Goal: Find specific page/section: Find specific page/section

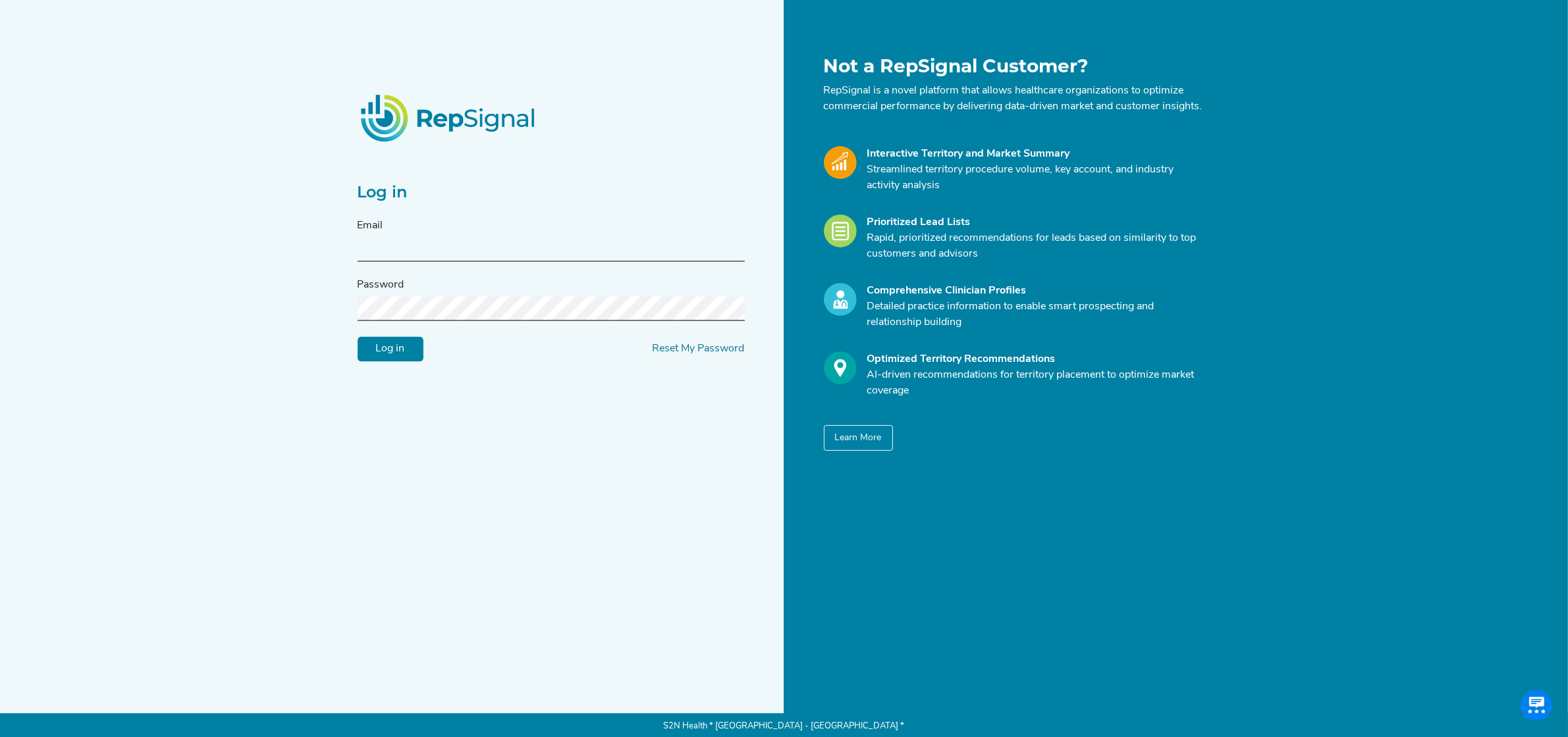
click at [522, 257] on input "text" at bounding box center [551, 249] width 387 height 24
type input "[PERSON_NAME][EMAIL_ADDRESS][PERSON_NAME][DOMAIN_NAME]"
click at [407, 350] on input "Log in" at bounding box center [390, 349] width 65 height 25
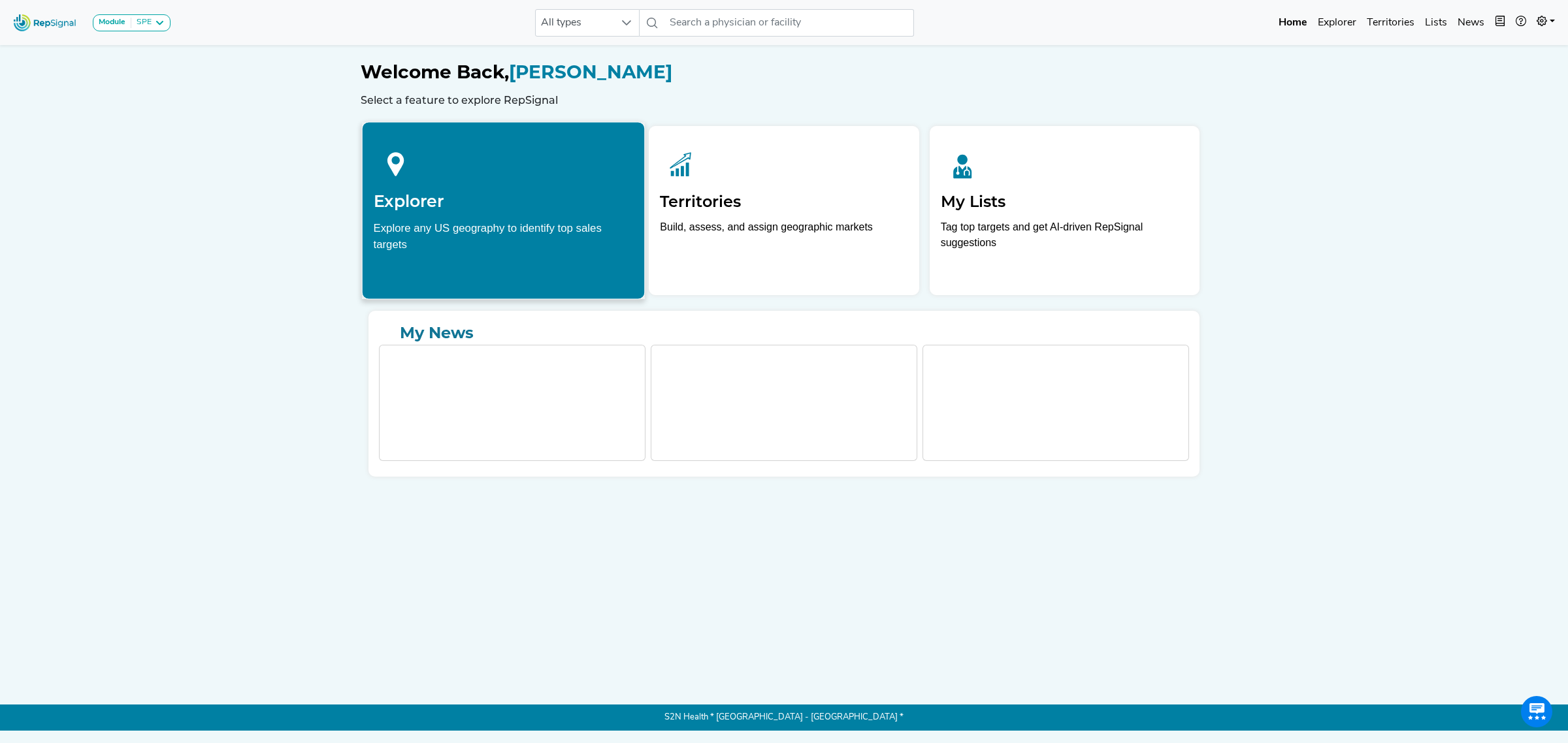
click at [452, 233] on div "Explore any US geography to identify top sales targets" at bounding box center [503, 236] width 260 height 33
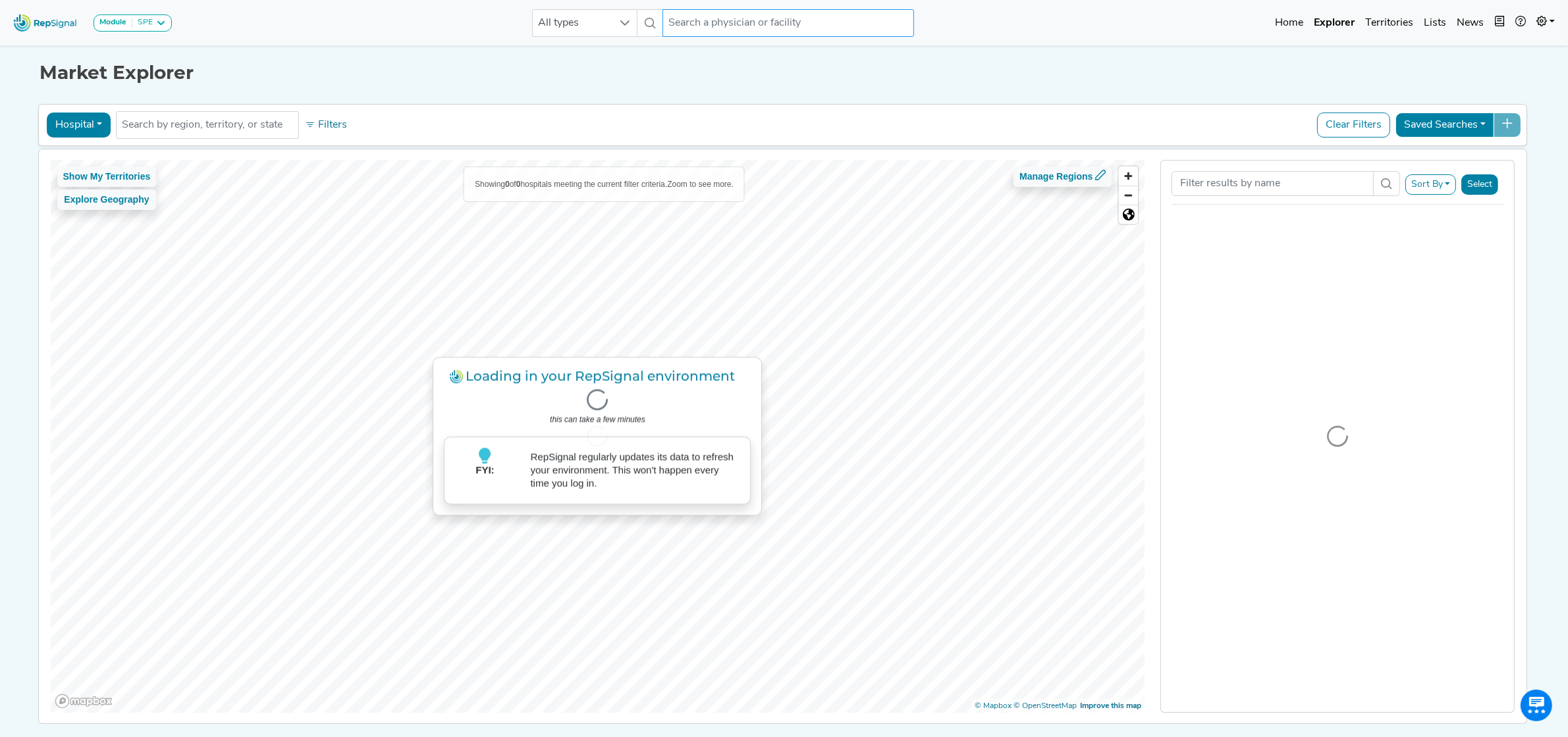
click at [853, 11] on input "text" at bounding box center [788, 22] width 252 height 28
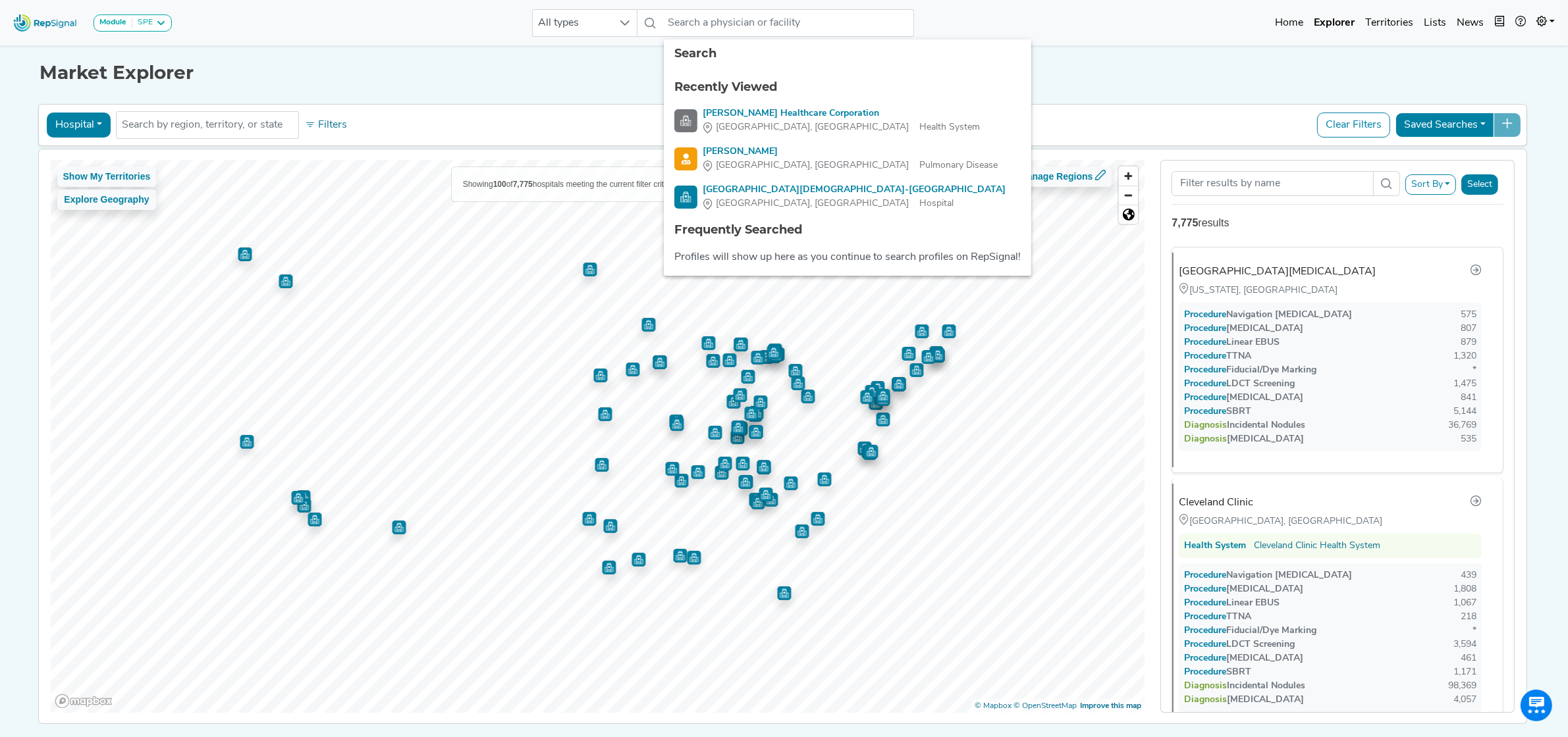
click at [609, 99] on div "Market Explorer Hospital Physician Hospital ASC Office Health System No results…" at bounding box center [784, 382] width 869 height 681
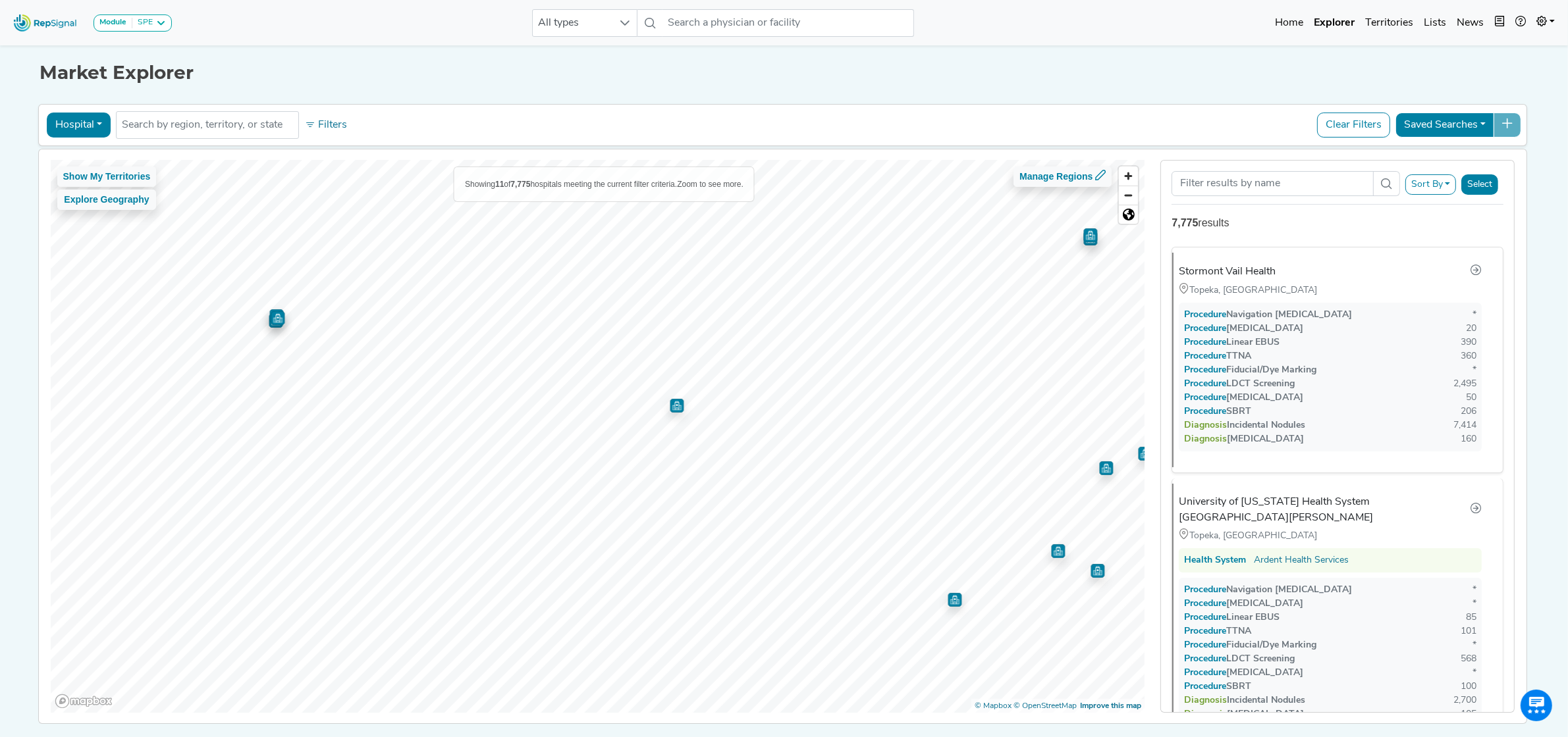
click at [669, 408] on img "Map marker" at bounding box center [676, 405] width 13 height 13
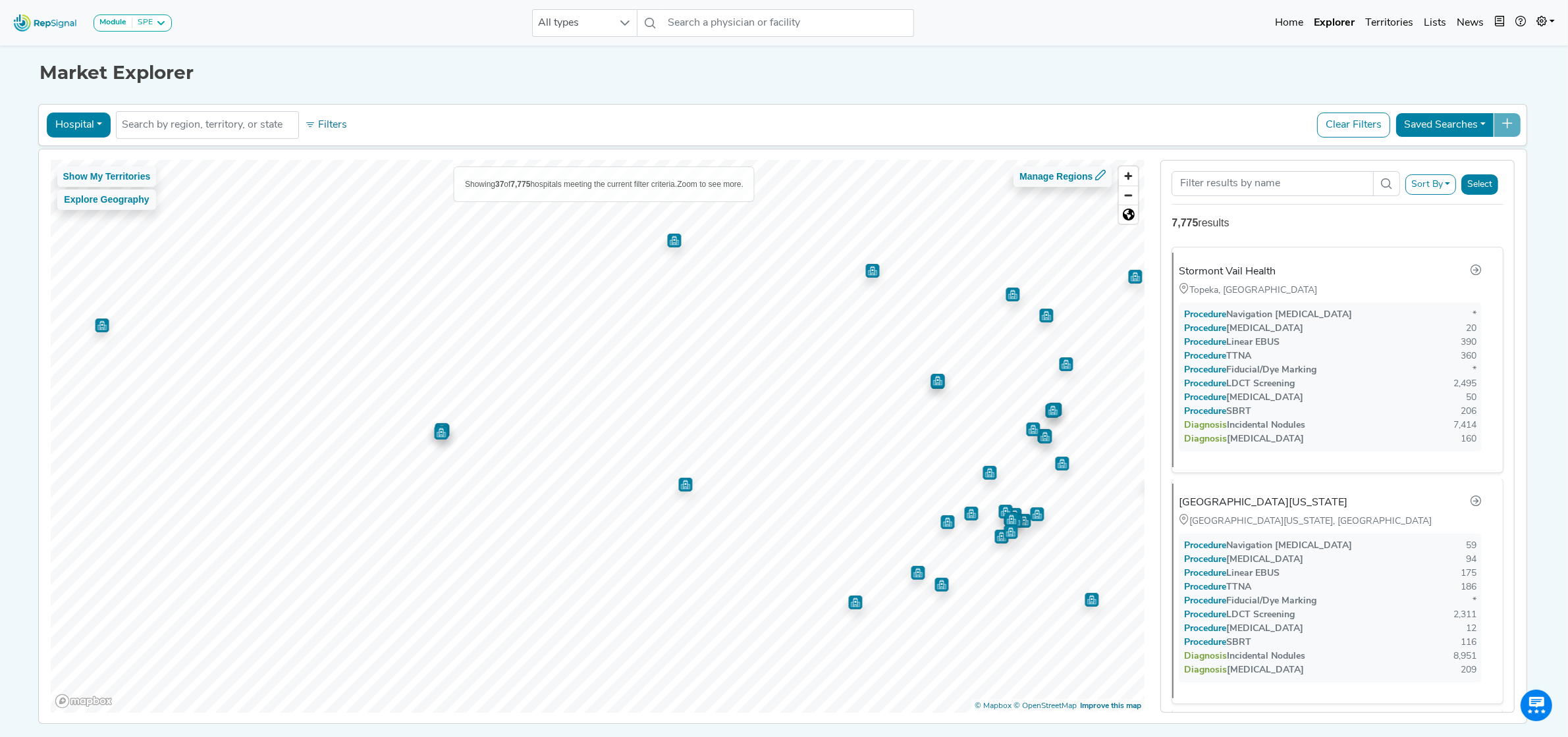
click at [436, 433] on img "Map marker" at bounding box center [440, 432] width 13 height 13
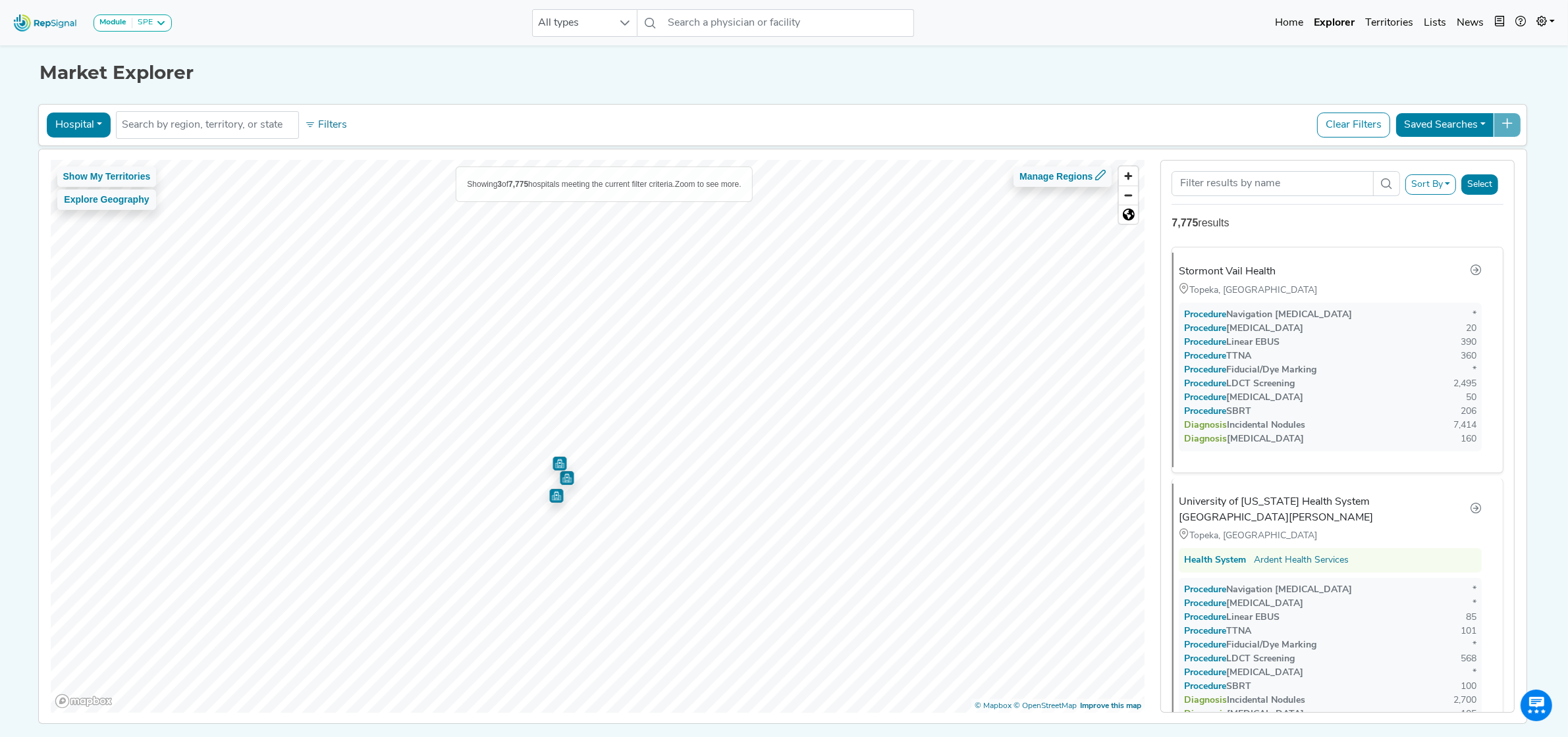
click at [561, 477] on img "Map marker" at bounding box center [566, 477] width 13 height 13
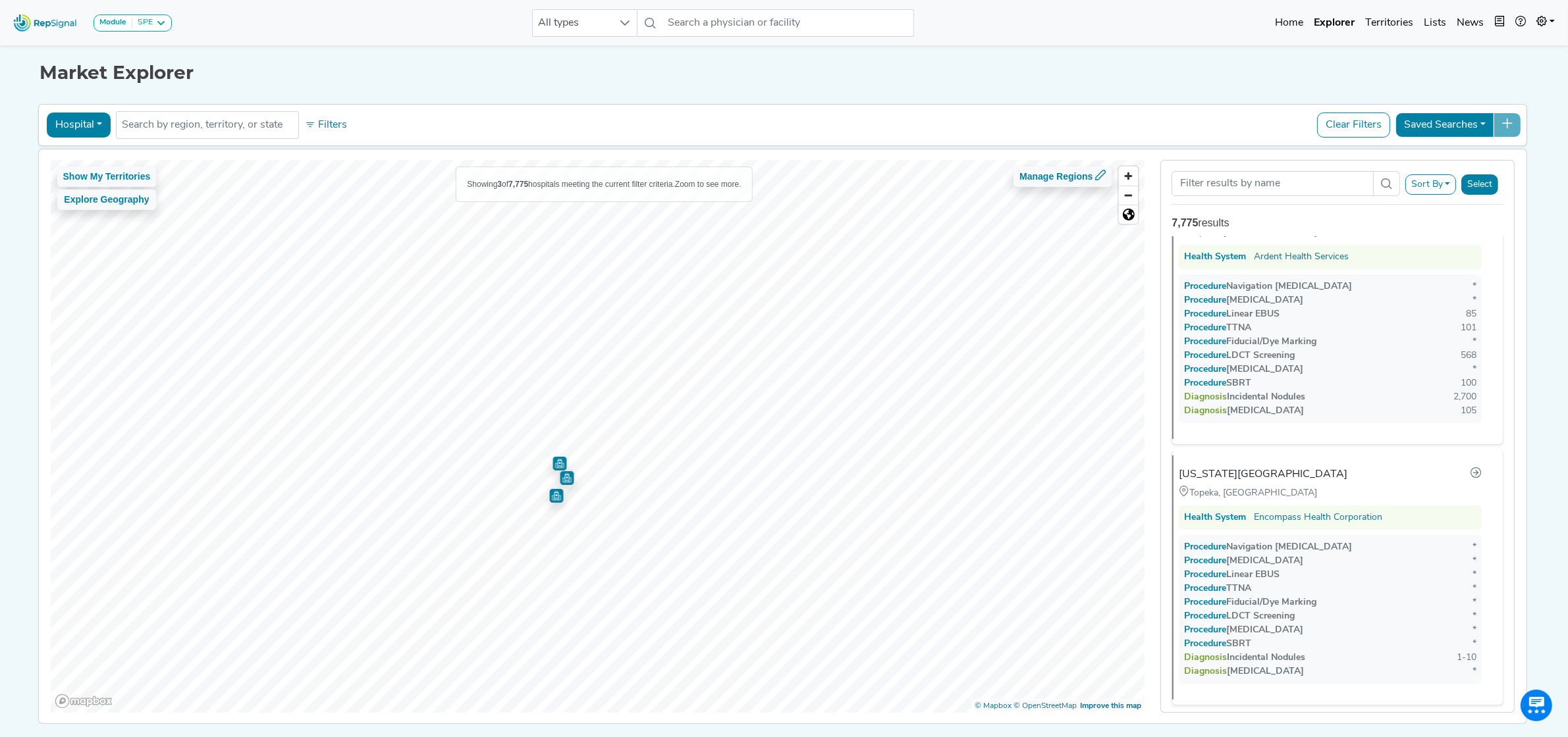
click at [554, 465] on img "Map marker" at bounding box center [559, 463] width 13 height 13
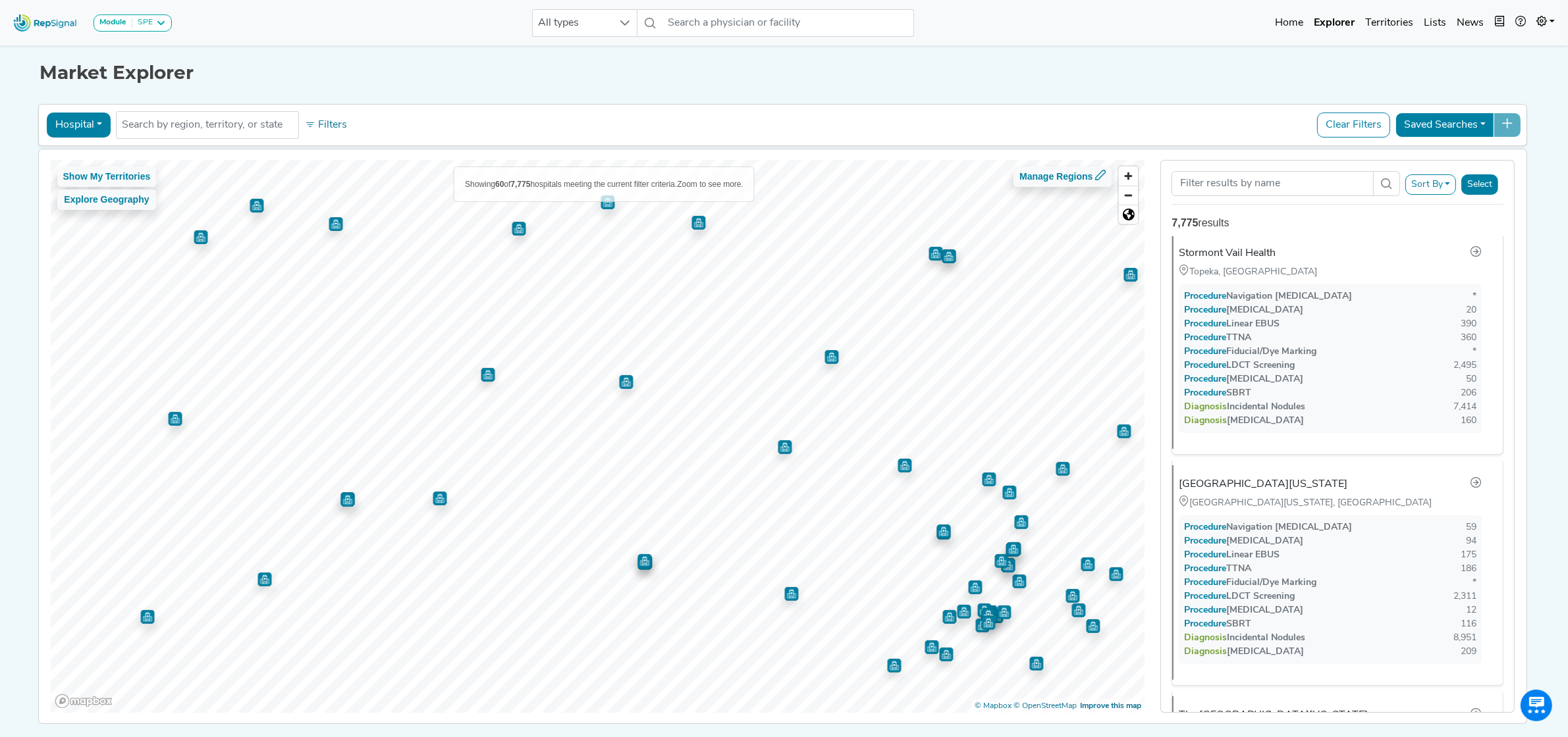
scroll to position [0, 0]
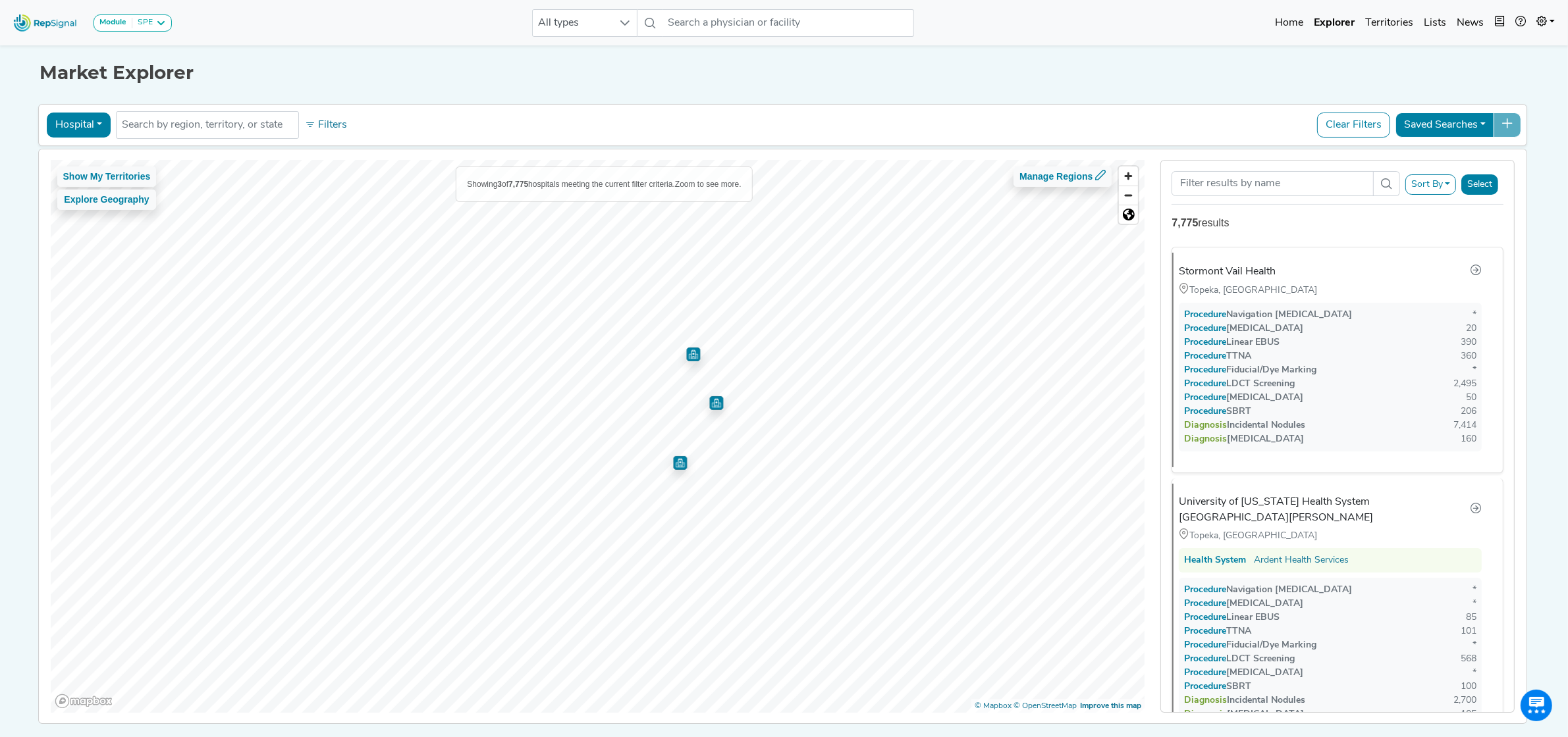
click at [675, 465] on img "Map marker" at bounding box center [679, 462] width 13 height 13
click at [690, 353] on img "Map marker" at bounding box center [693, 354] width 13 height 13
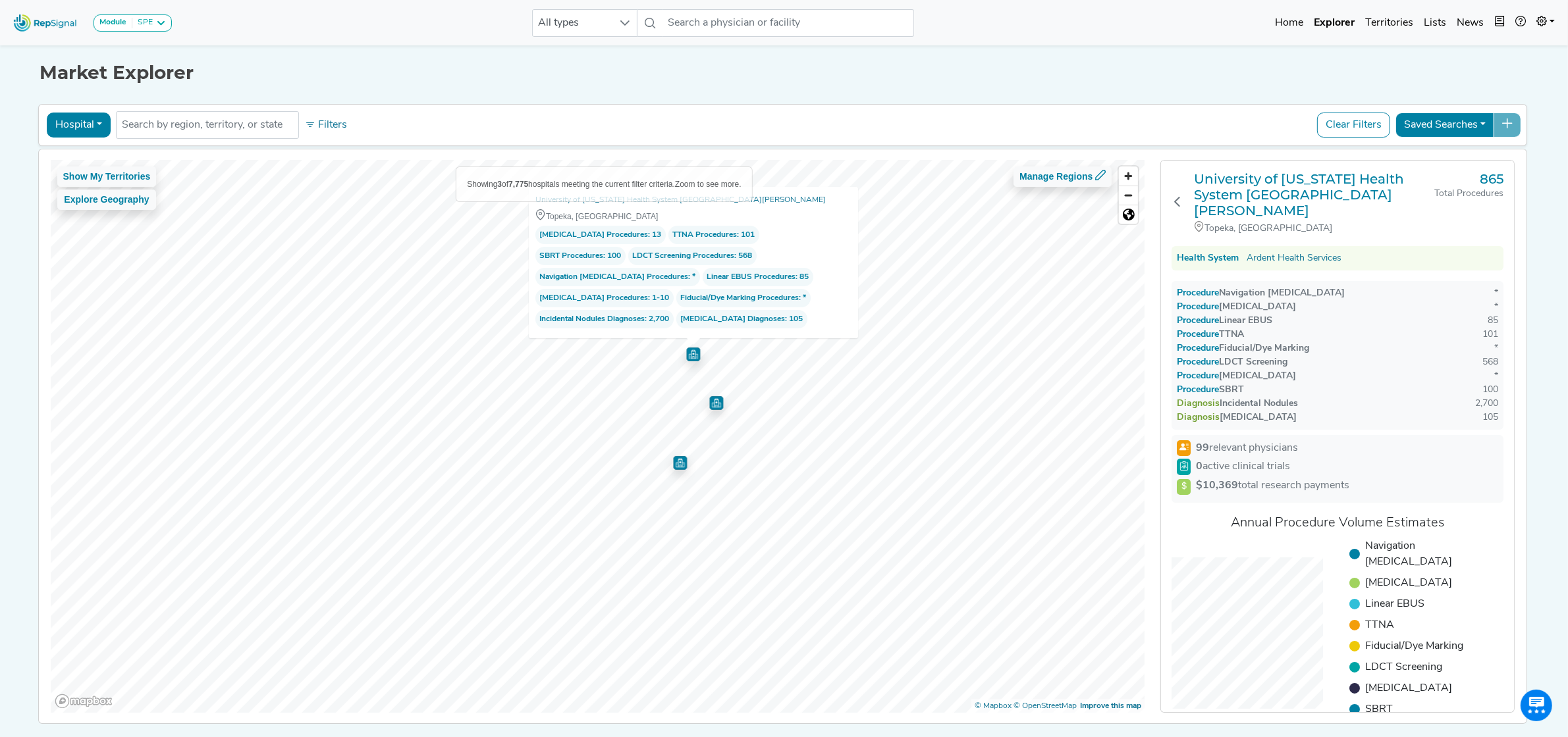
click at [712, 403] on img "Map marker" at bounding box center [715, 402] width 13 height 13
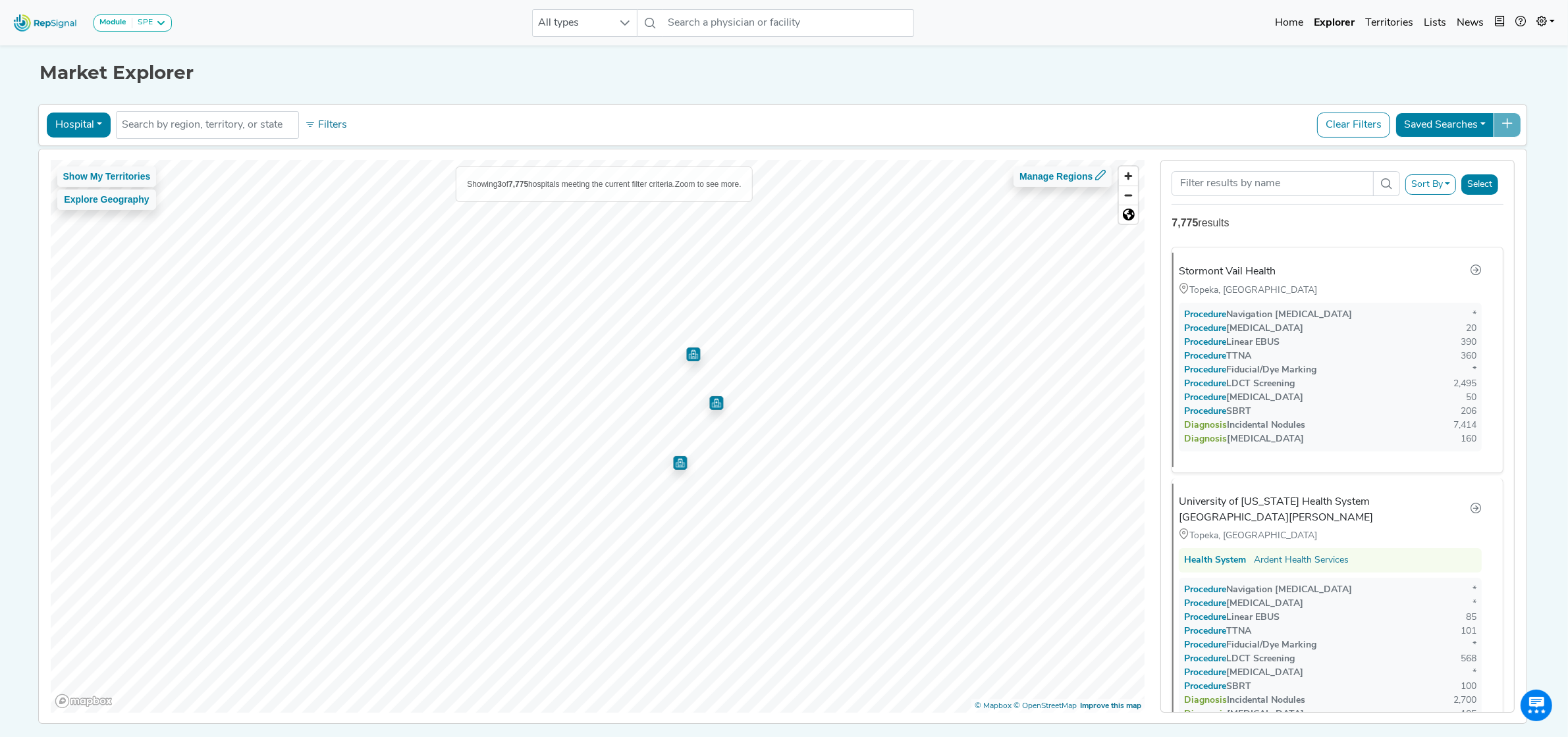
scroll to position [304, 0]
